Goal: Navigation & Orientation: Find specific page/section

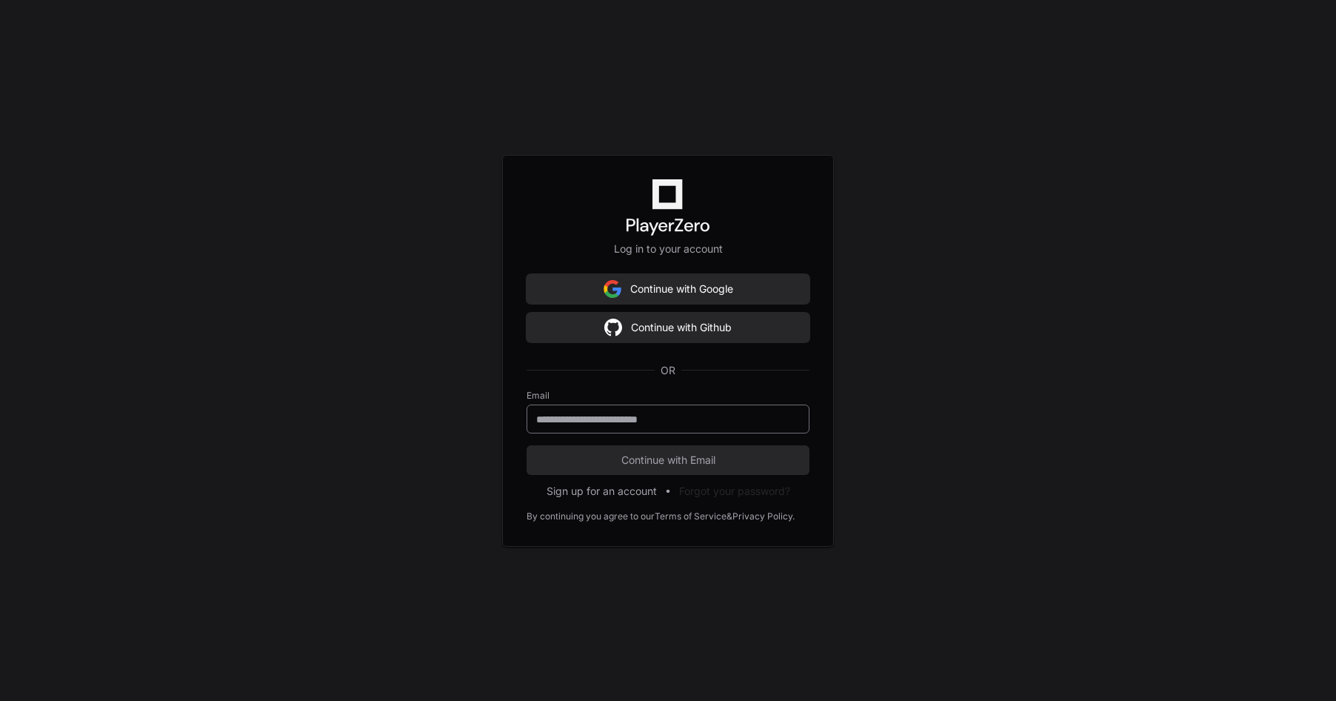
click at [647, 426] on div at bounding box center [668, 418] width 283 height 29
click at [607, 419] on input "email" at bounding box center [668, 419] width 264 height 15
type input "**********"
click at [576, 461] on span "Continue with Email" at bounding box center [668, 460] width 283 height 15
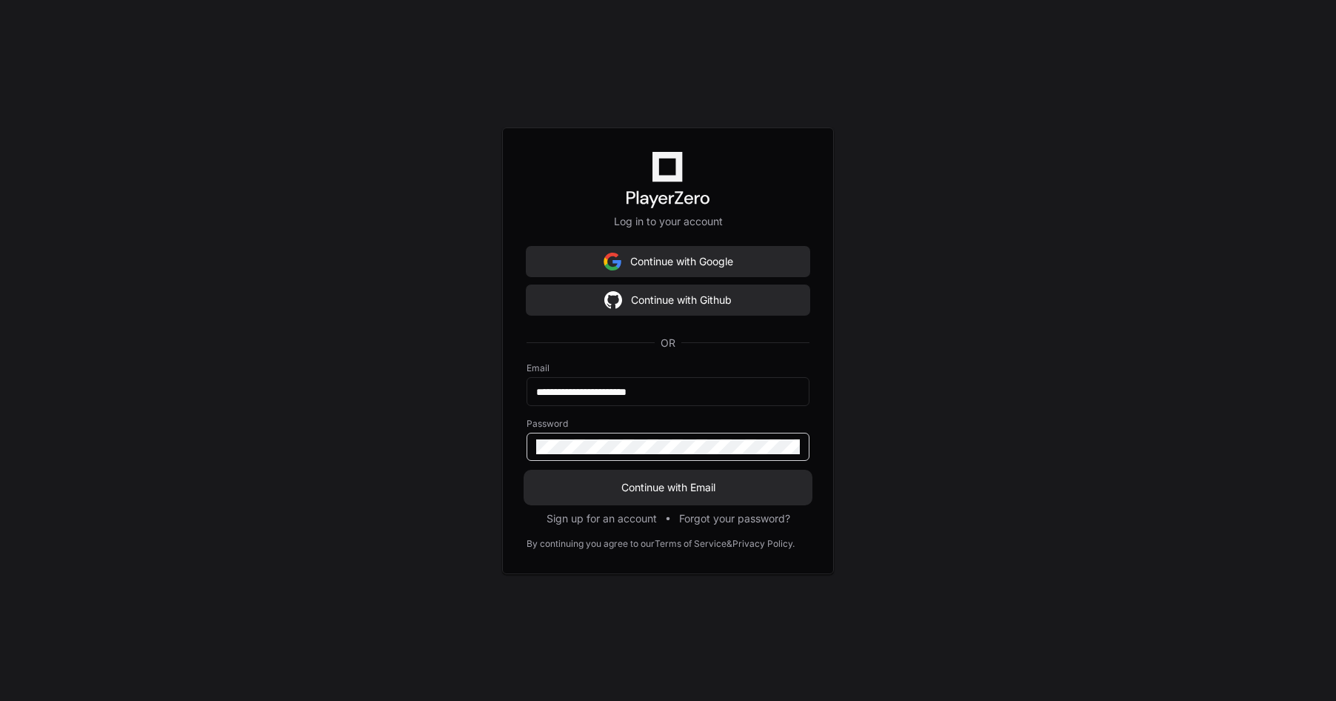
click at [527, 473] on button "Continue with Email" at bounding box center [668, 488] width 283 height 30
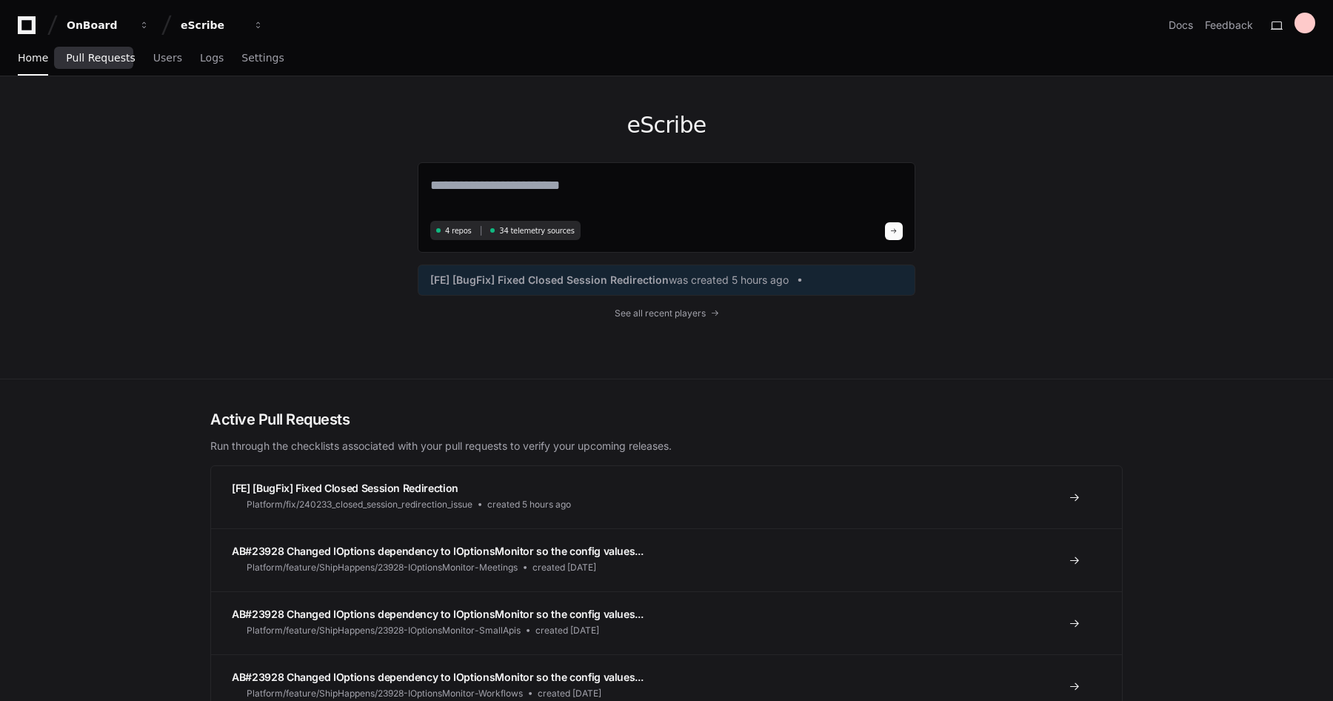
click at [101, 61] on span "Pull Requests" at bounding box center [100, 57] width 69 height 9
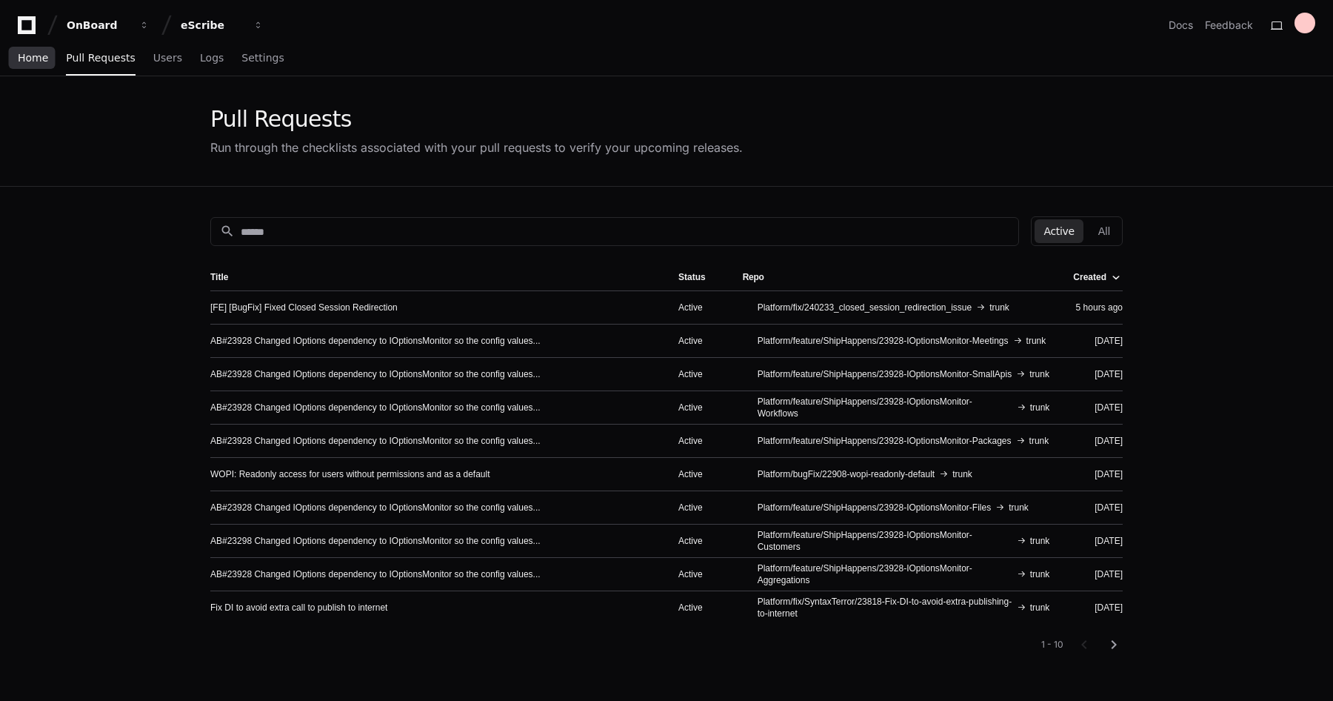
click at [36, 62] on span "Home" at bounding box center [33, 57] width 30 height 9
